Goal: Transaction & Acquisition: Book appointment/travel/reservation

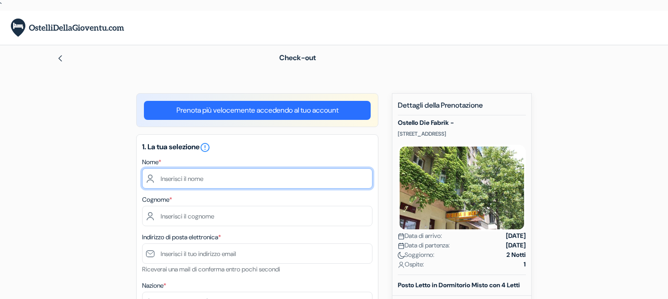
click at [254, 182] on input "text" at bounding box center [257, 178] width 231 height 20
type input "[PERSON_NAME]"
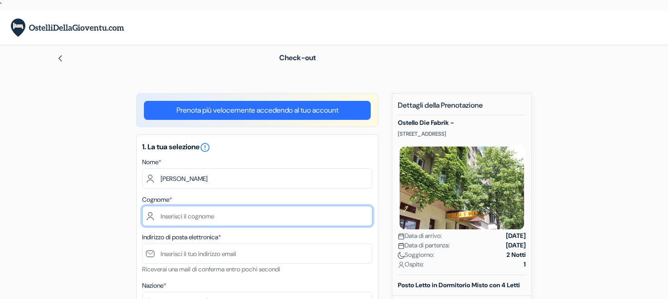
type input "[PERSON_NAME]"
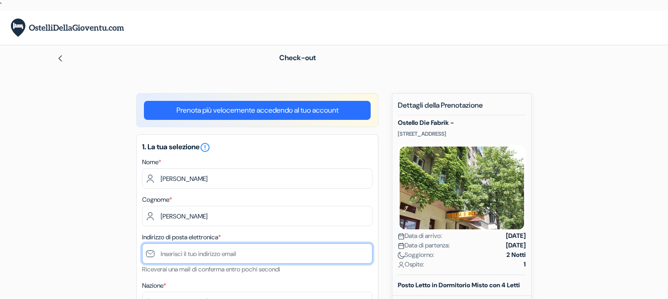
type input "[PERSON_NAME][EMAIL_ADDRESS][DOMAIN_NAME]"
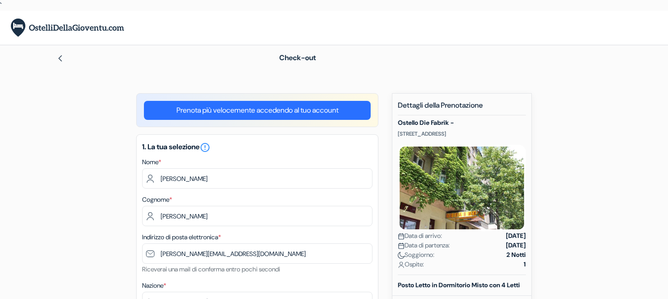
type input "[PHONE_NUMBER]"
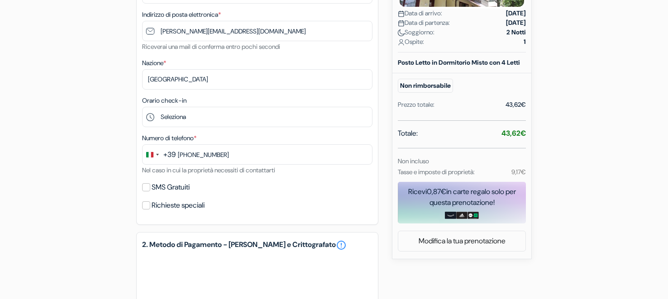
scroll to position [257, 0]
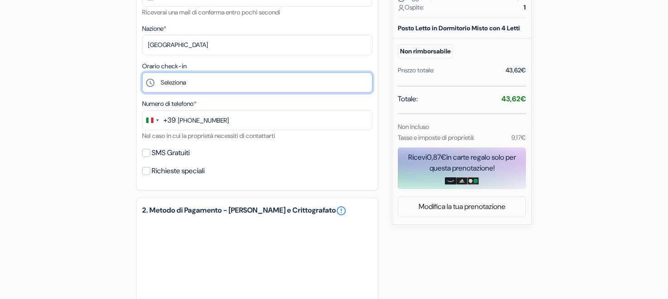
click at [211, 81] on select "Seleziona 15:00 16:00 17:00 18:00 19:00 20:00 21:00 22:00 23:00" at bounding box center [257, 82] width 231 height 20
select select "15"
click at [142, 72] on select "Seleziona 15:00 16:00 17:00 18:00 19:00 20:00 21:00 22:00 23:00" at bounding box center [257, 82] width 231 height 20
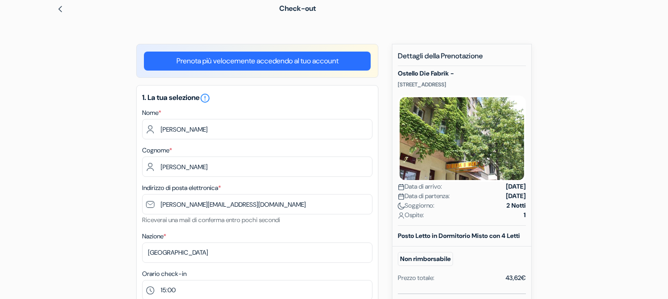
scroll to position [48, 0]
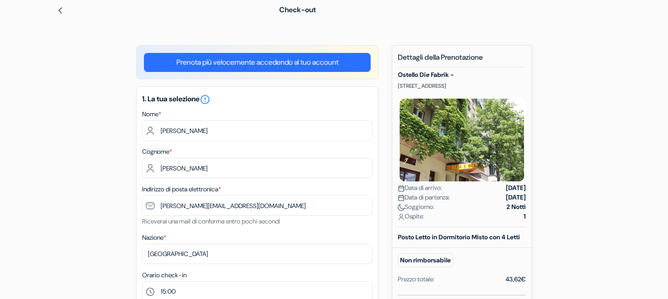
click at [473, 199] on div "Data di partenza: [DATE]" at bounding box center [462, 198] width 128 height 10
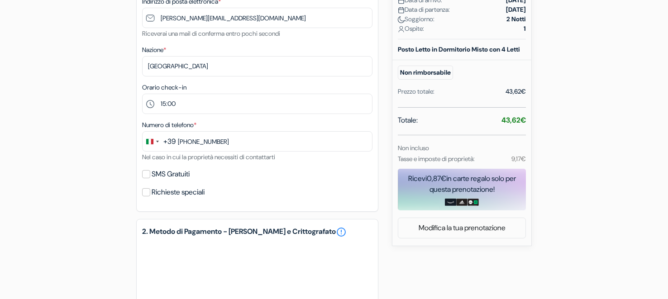
scroll to position [130, 0]
